Goal: Check status: Check status

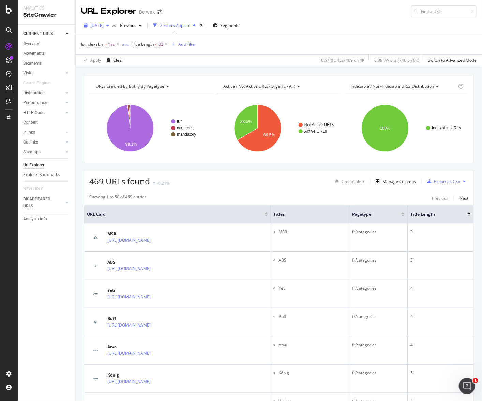
click at [104, 25] on span "[DATE]" at bounding box center [96, 25] width 13 height 6
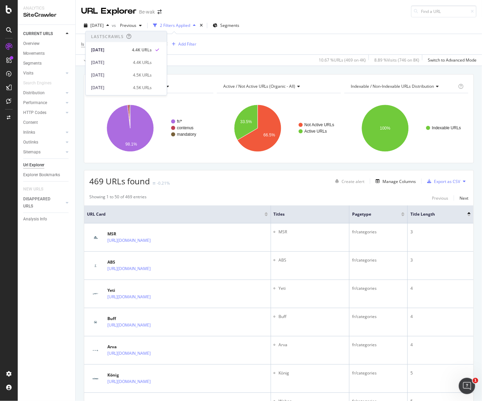
drag, startPoint x: 301, startPoint y: 29, endPoint x: 306, endPoint y: 1, distance: 28.3
click at [301, 29] on div "[DATE] vs Previous 2 Filters Applied Segments" at bounding box center [279, 27] width 406 height 14
